Goal: Task Accomplishment & Management: Use online tool/utility

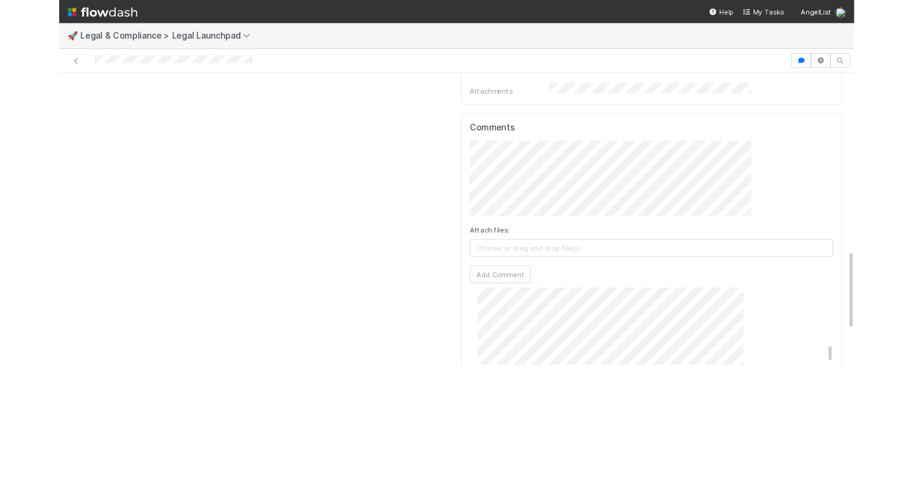
scroll to position [754, 0]
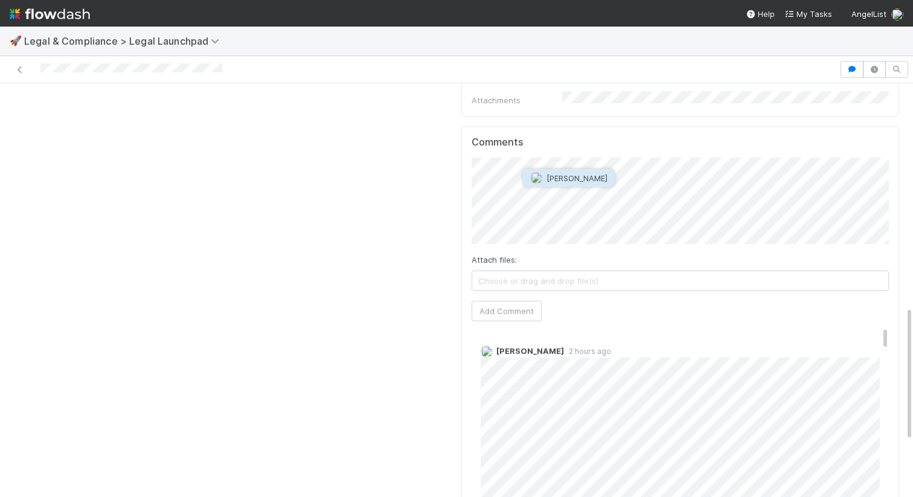
click at [584, 174] on span "[PERSON_NAME]" at bounding box center [576, 178] width 61 height 10
click at [509, 301] on button "Add Comment" at bounding box center [507, 311] width 70 height 21
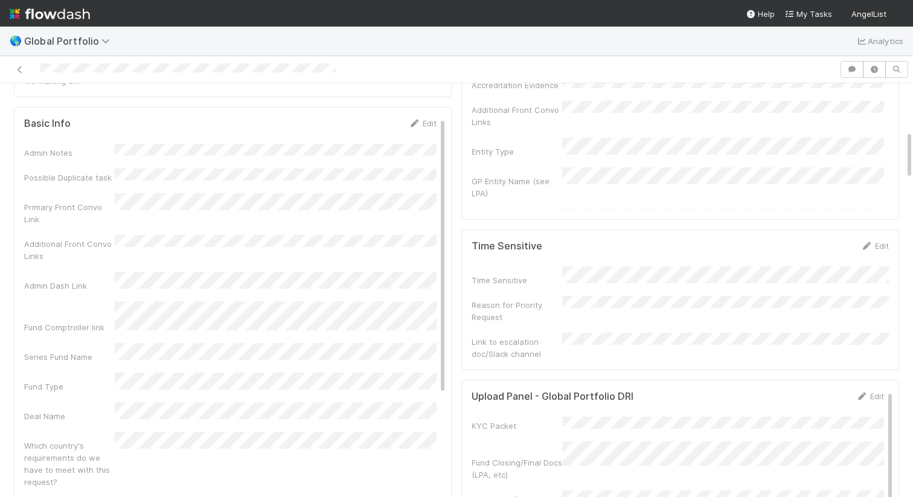
scroll to position [406, 0]
